Goal: Information Seeking & Learning: Learn about a topic

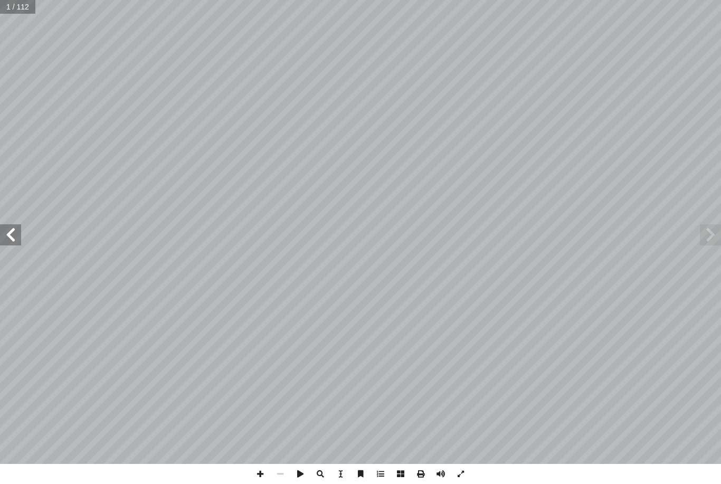
click at [701, 232] on span at bounding box center [710, 234] width 21 height 21
click at [708, 230] on span at bounding box center [710, 234] width 21 height 21
click at [705, 231] on span at bounding box center [710, 234] width 21 height 21
click at [709, 233] on span at bounding box center [710, 234] width 21 height 21
click at [10, 232] on span at bounding box center [10, 234] width 21 height 21
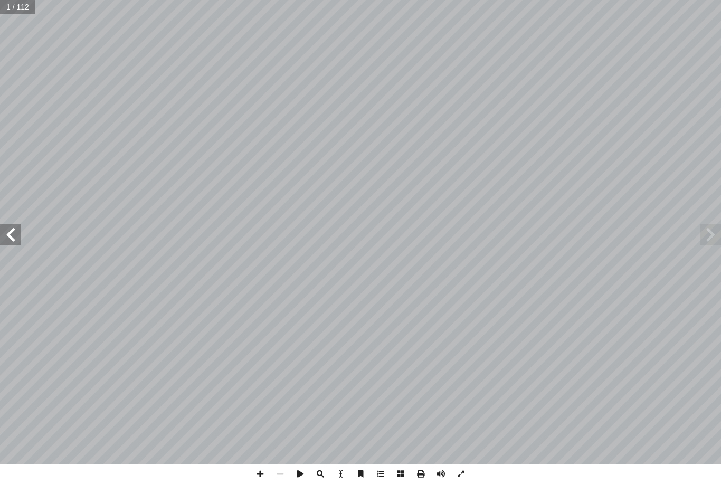
click at [13, 230] on span at bounding box center [10, 234] width 21 height 21
click at [19, 228] on span at bounding box center [10, 234] width 21 height 21
click at [12, 227] on span at bounding box center [10, 234] width 21 height 21
click at [10, 233] on span at bounding box center [10, 234] width 21 height 21
click at [5, 239] on span at bounding box center [10, 234] width 21 height 21
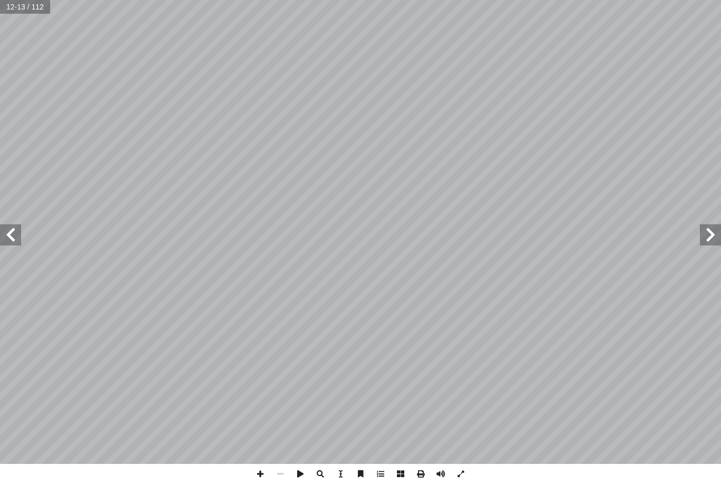
click at [14, 233] on span at bounding box center [10, 234] width 21 height 21
click at [17, 230] on span at bounding box center [10, 234] width 21 height 21
click at [14, 230] on span at bounding box center [10, 234] width 21 height 21
click at [18, 228] on span at bounding box center [10, 234] width 21 height 21
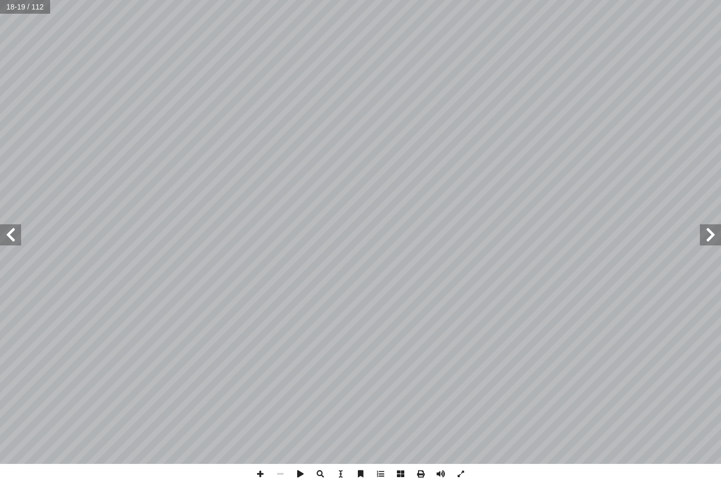
click at [15, 230] on span at bounding box center [10, 234] width 21 height 21
click at [16, 235] on span at bounding box center [10, 234] width 21 height 21
click at [13, 231] on span at bounding box center [10, 234] width 21 height 21
click at [12, 235] on span at bounding box center [10, 234] width 21 height 21
click at [17, 11] on input "text" at bounding box center [25, 7] width 51 height 14
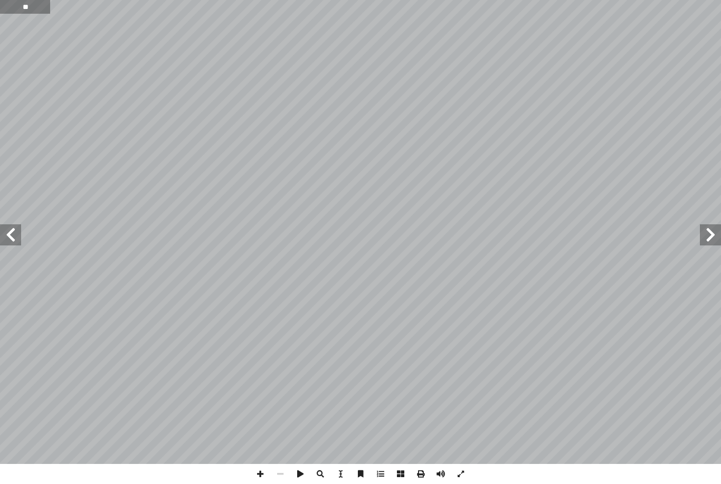
type input "**"
click at [716, 231] on span at bounding box center [710, 234] width 21 height 21
click at [705, 238] on span at bounding box center [710, 234] width 21 height 21
click at [6, 245] on span at bounding box center [10, 234] width 21 height 21
click at [15, 233] on span at bounding box center [10, 234] width 21 height 21
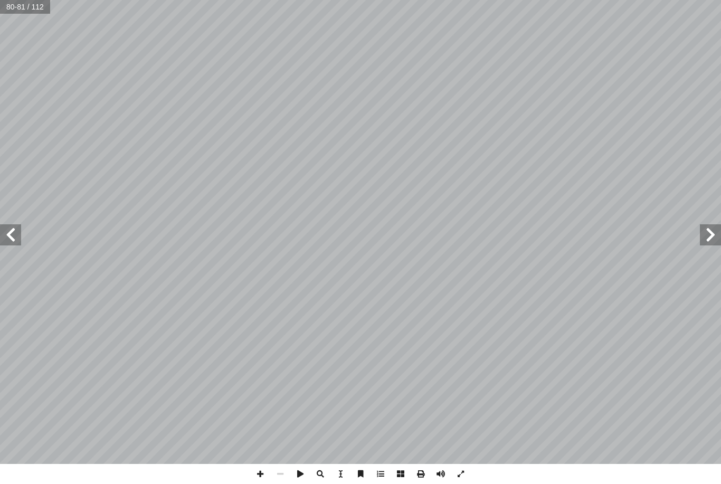
click at [3, 233] on span at bounding box center [10, 234] width 21 height 21
click at [12, 239] on span at bounding box center [10, 234] width 21 height 21
click at [715, 225] on span at bounding box center [710, 234] width 21 height 21
click at [709, 236] on span at bounding box center [710, 234] width 21 height 21
click at [705, 242] on span at bounding box center [710, 234] width 21 height 21
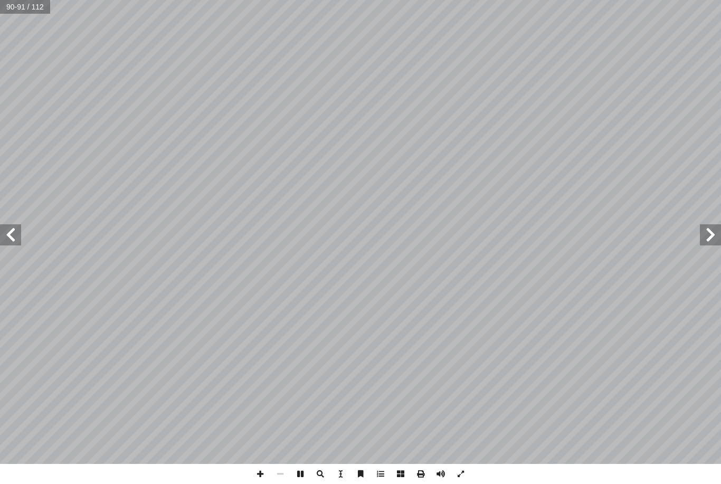
click at [5, 226] on span at bounding box center [10, 234] width 21 height 21
click at [707, 236] on span at bounding box center [710, 234] width 21 height 21
click at [706, 224] on span at bounding box center [710, 234] width 21 height 21
click at [703, 236] on span at bounding box center [710, 234] width 21 height 21
click at [714, 239] on span at bounding box center [710, 234] width 21 height 21
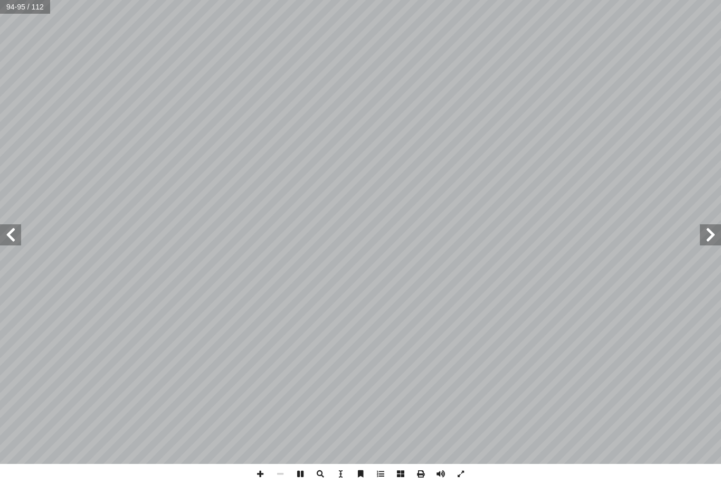
click at [706, 238] on span at bounding box center [710, 234] width 21 height 21
click at [708, 239] on span at bounding box center [710, 234] width 21 height 21
click at [8, 244] on span at bounding box center [10, 234] width 21 height 21
click at [714, 243] on span at bounding box center [710, 234] width 21 height 21
click at [702, 239] on span at bounding box center [710, 234] width 21 height 21
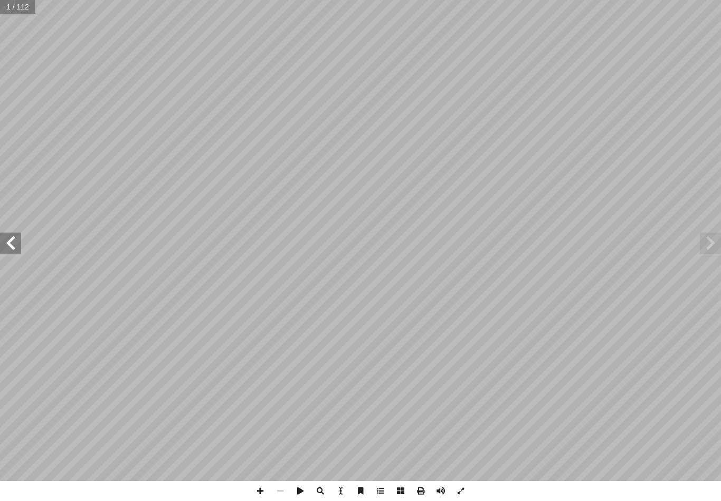
click at [29, 9] on input "text" at bounding box center [18, 7] width 36 height 14
type input "**"
click at [13, 253] on span at bounding box center [10, 243] width 21 height 21
